Goal: Transaction & Acquisition: Purchase product/service

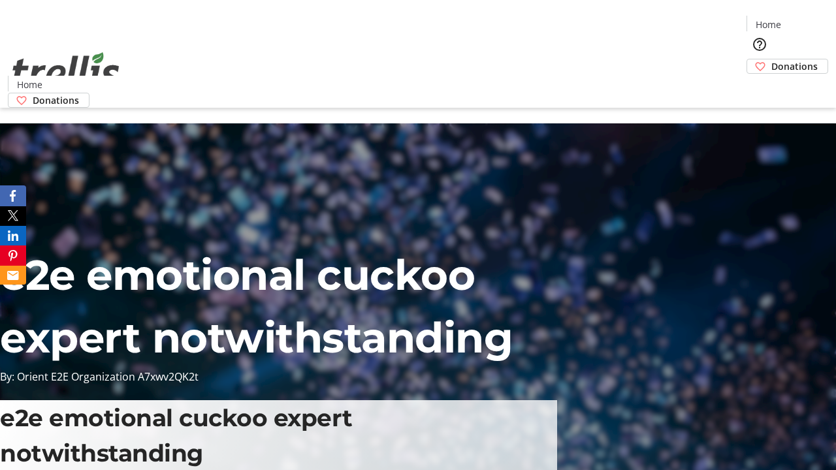
click at [772, 59] on span "Donations" at bounding box center [795, 66] width 46 height 14
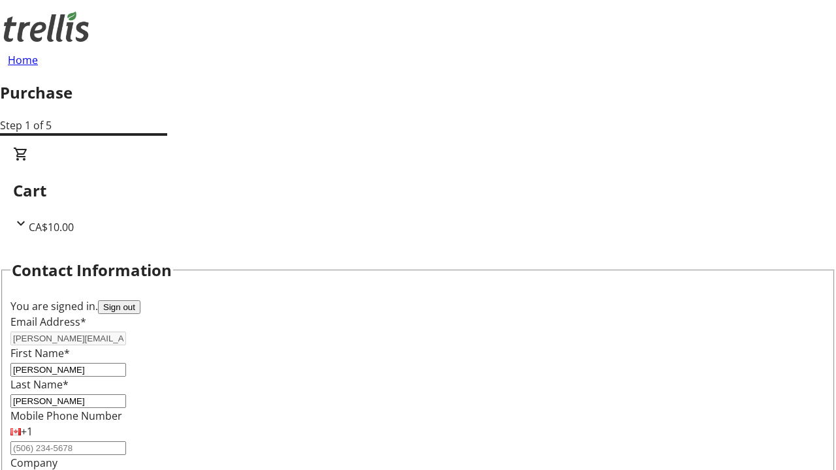
select select "BC"
select select "CA"
type input "V1Y 0C2"
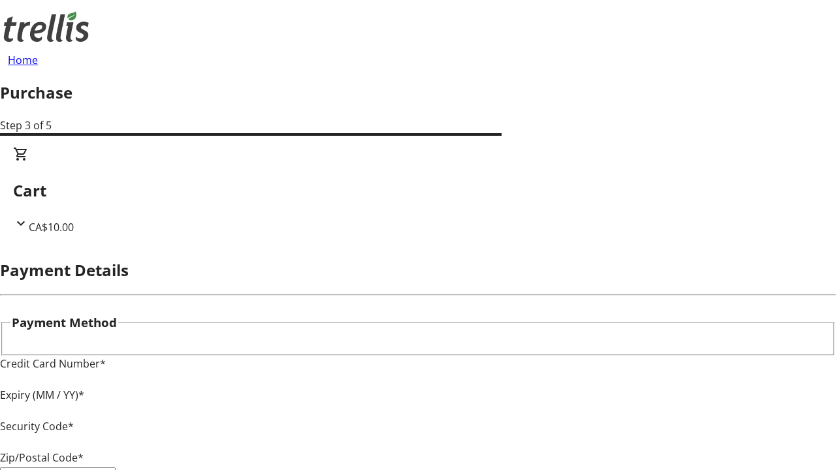
type input "V1Y 0C2"
